Goal: Task Accomplishment & Management: Manage account settings

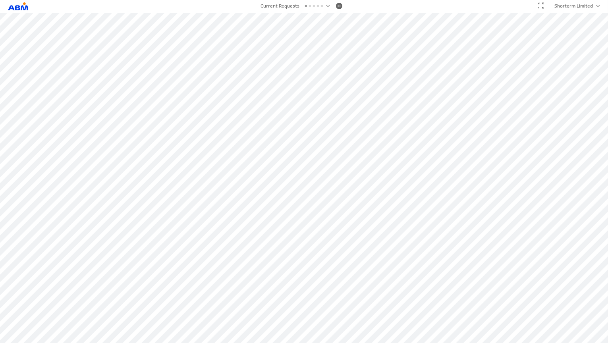
click at [539, 6] on div at bounding box center [541, 5] width 6 height 6
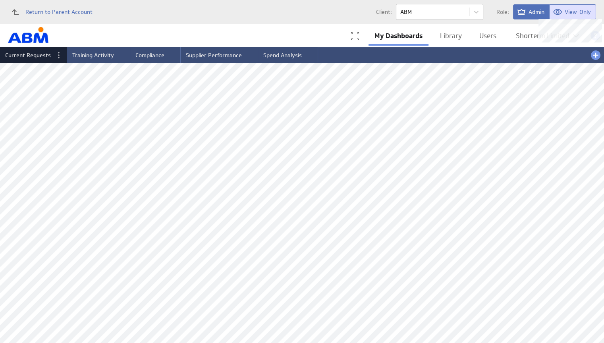
click at [574, 13] on span "View-Only" at bounding box center [578, 11] width 26 height 7
